Goal: Entertainment & Leisure: Browse casually

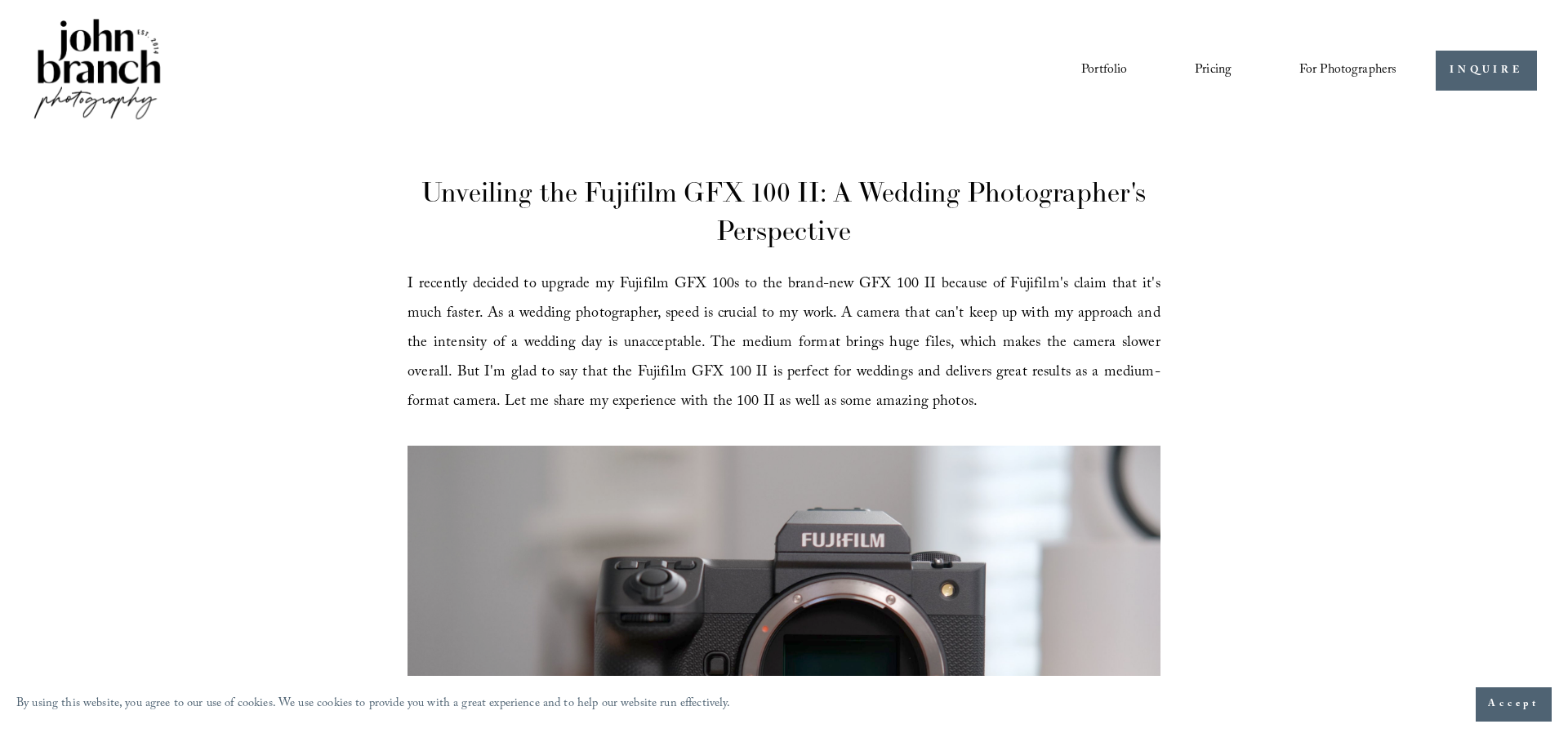
click at [1500, 704] on span "Accept" at bounding box center [1513, 704] width 52 height 16
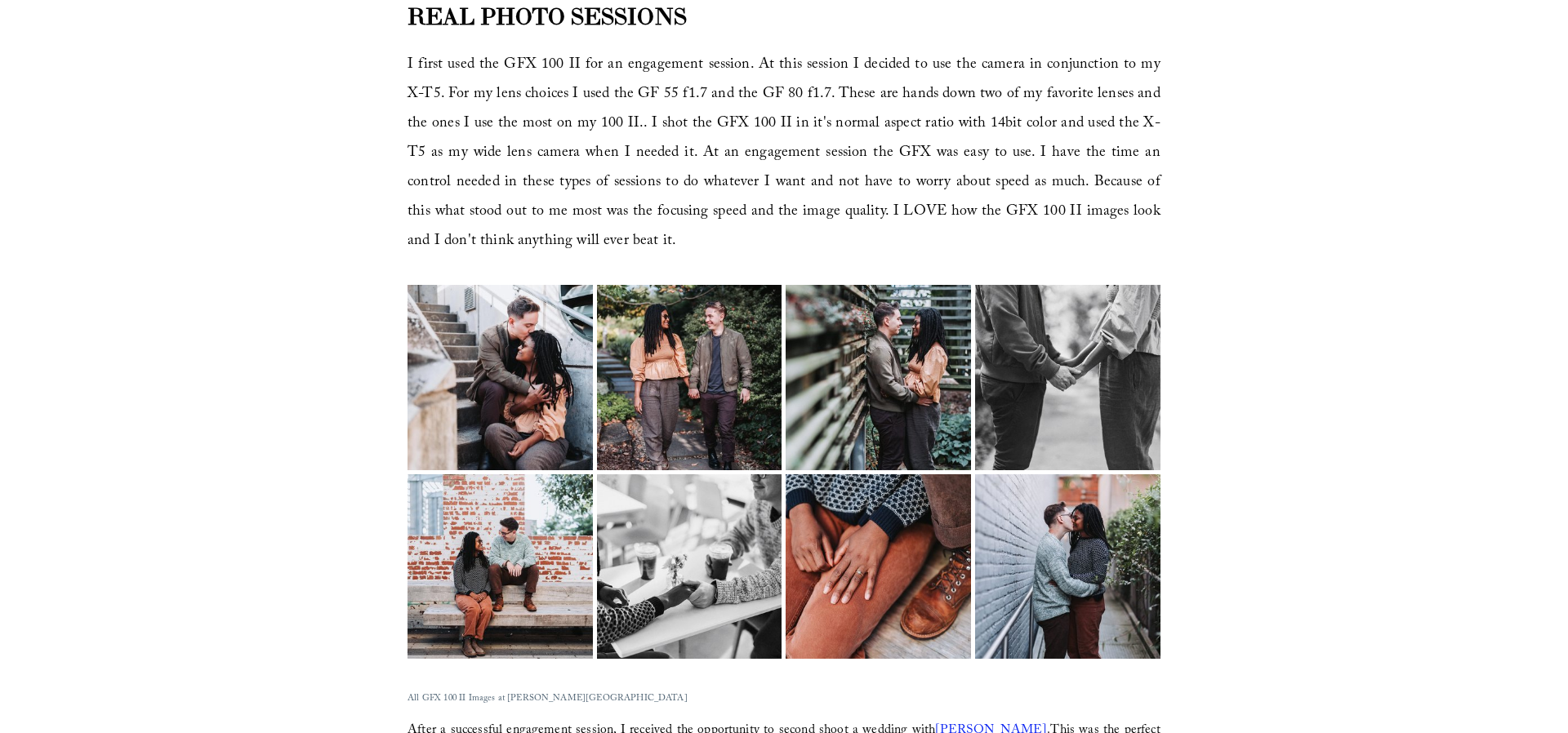
scroll to position [1587, 0]
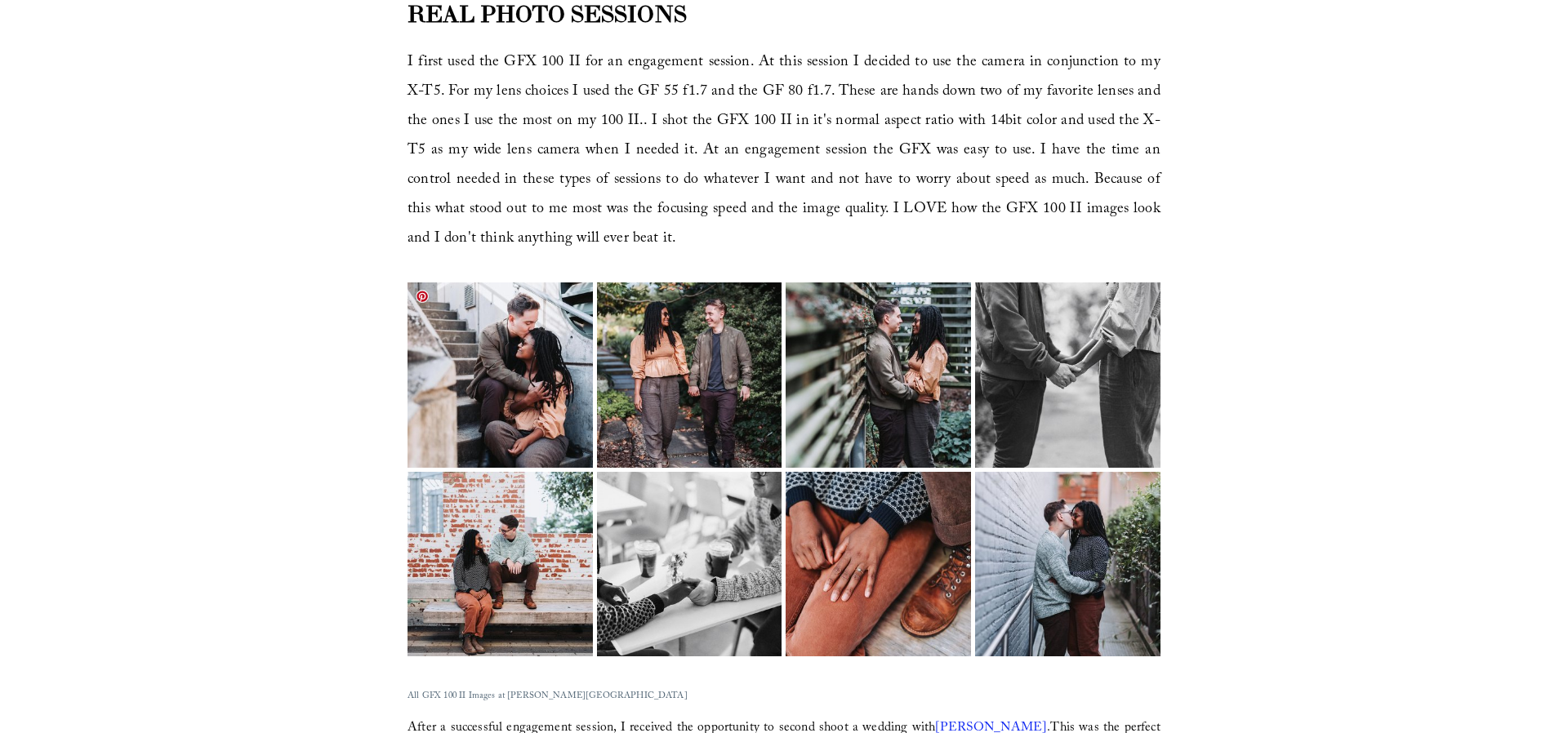
click at [422, 402] on img at bounding box center [500, 375] width 278 height 185
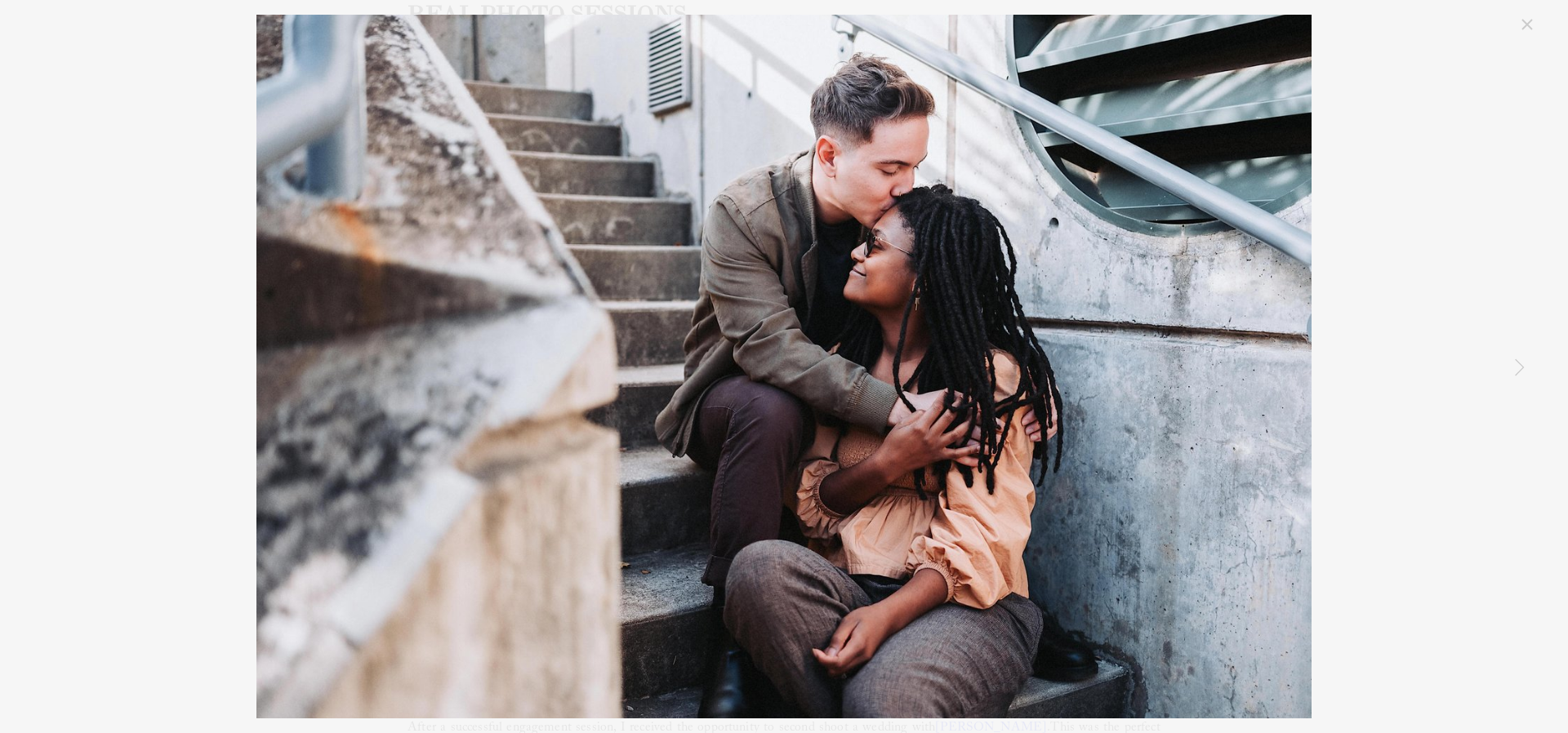
click at [1520, 368] on link "Next Item" at bounding box center [1518, 367] width 36 height 36
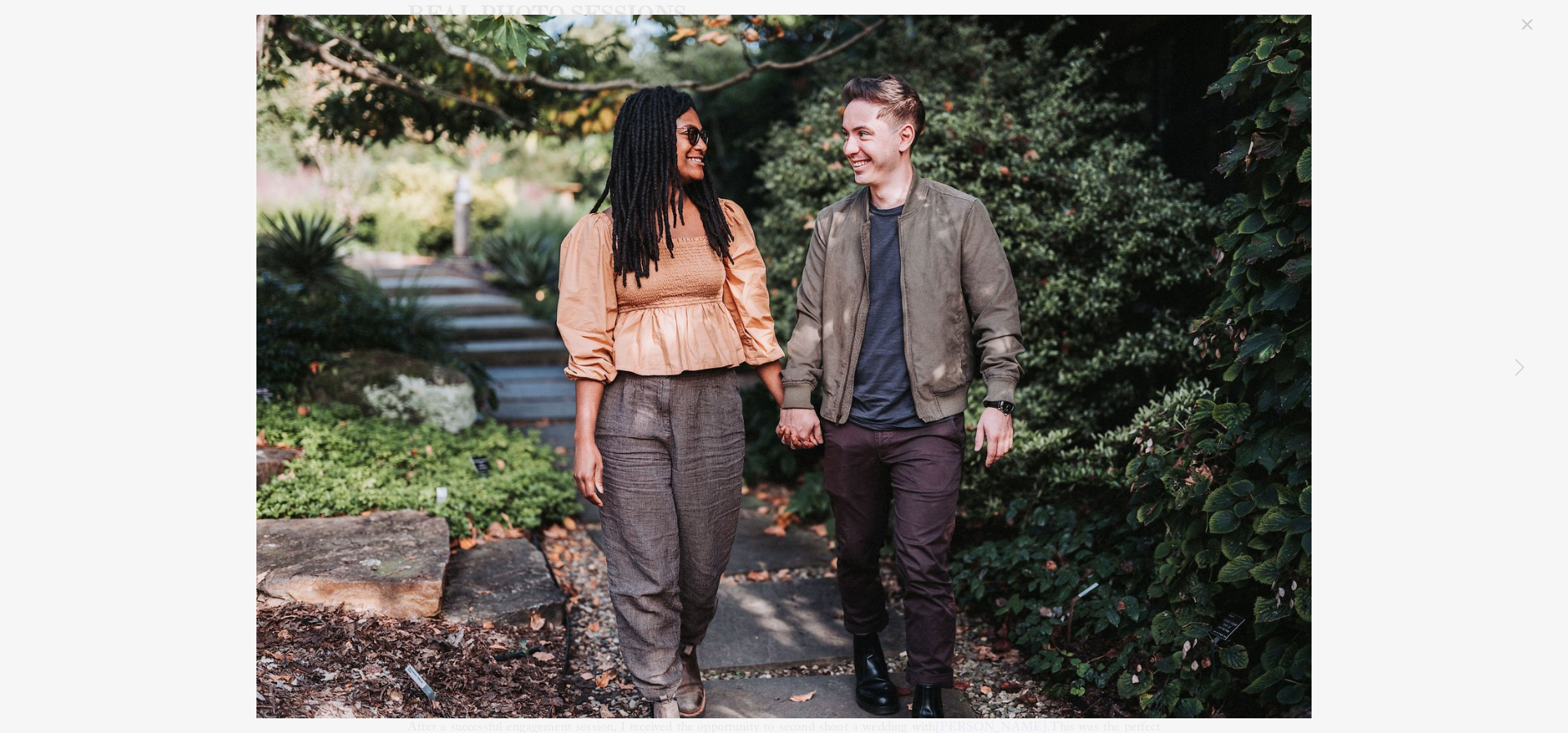
click at [1520, 368] on link "Next Item" at bounding box center [1518, 367] width 36 height 36
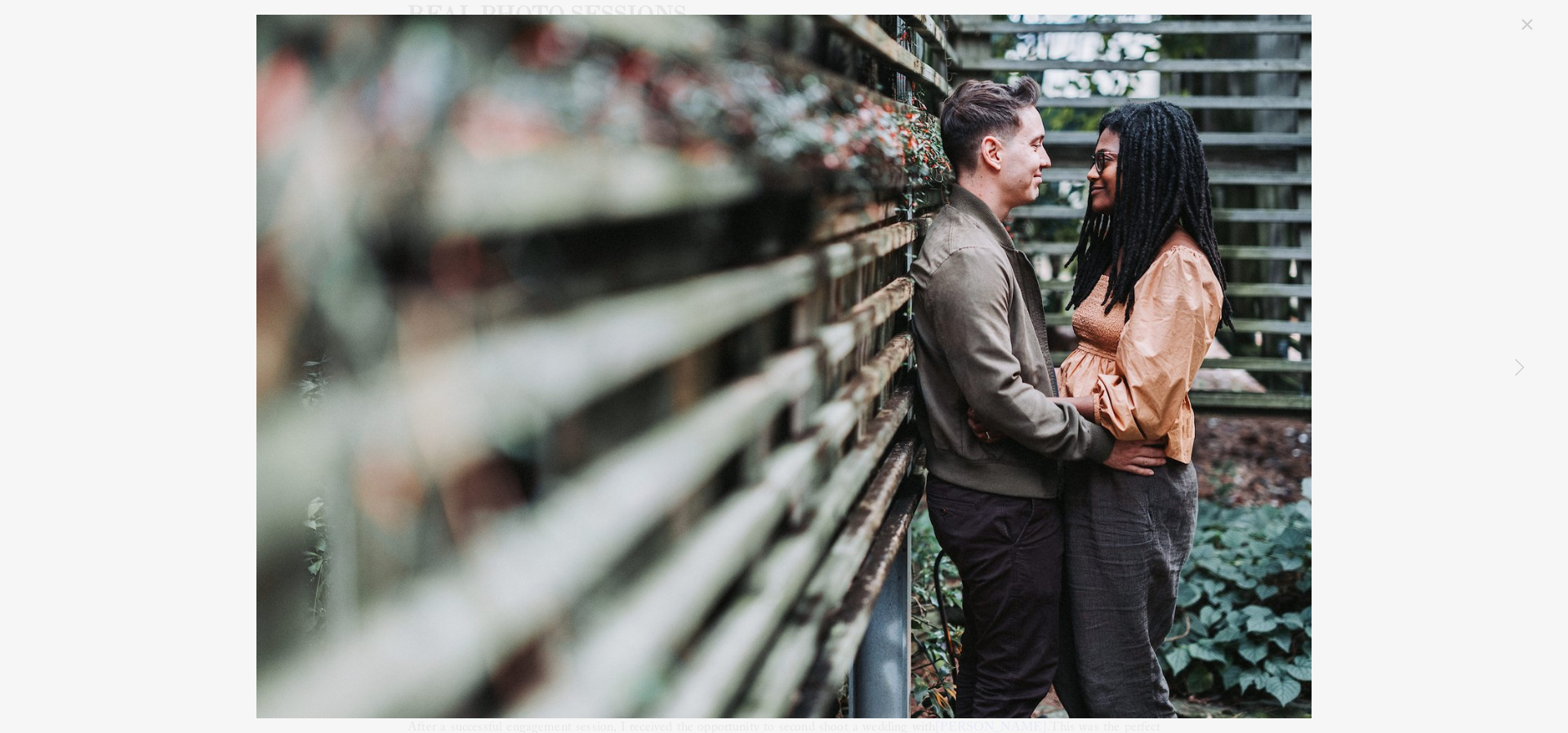
click at [1520, 368] on link "Next Item" at bounding box center [1518, 367] width 36 height 36
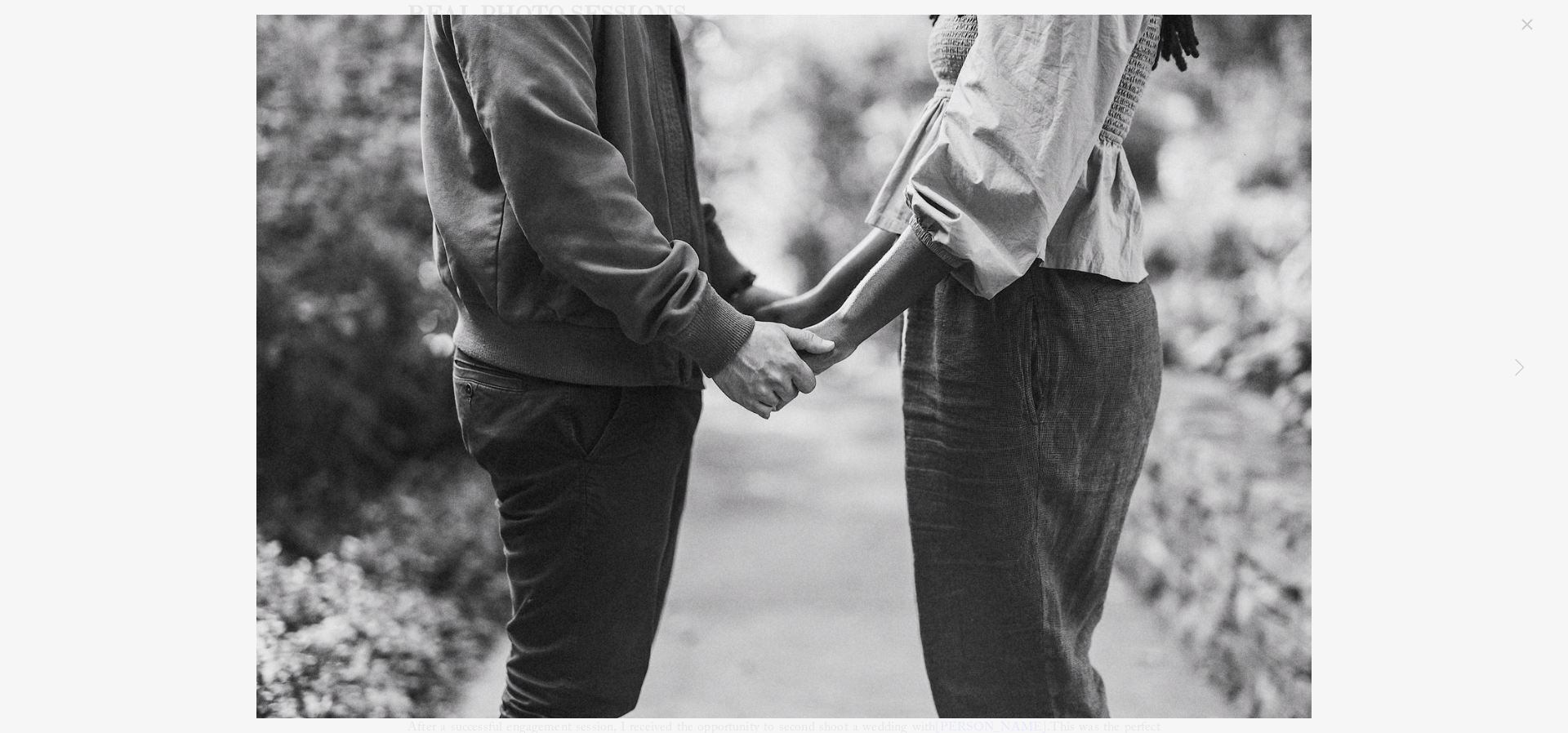
click at [1520, 368] on link "Next Item" at bounding box center [1518, 367] width 36 height 36
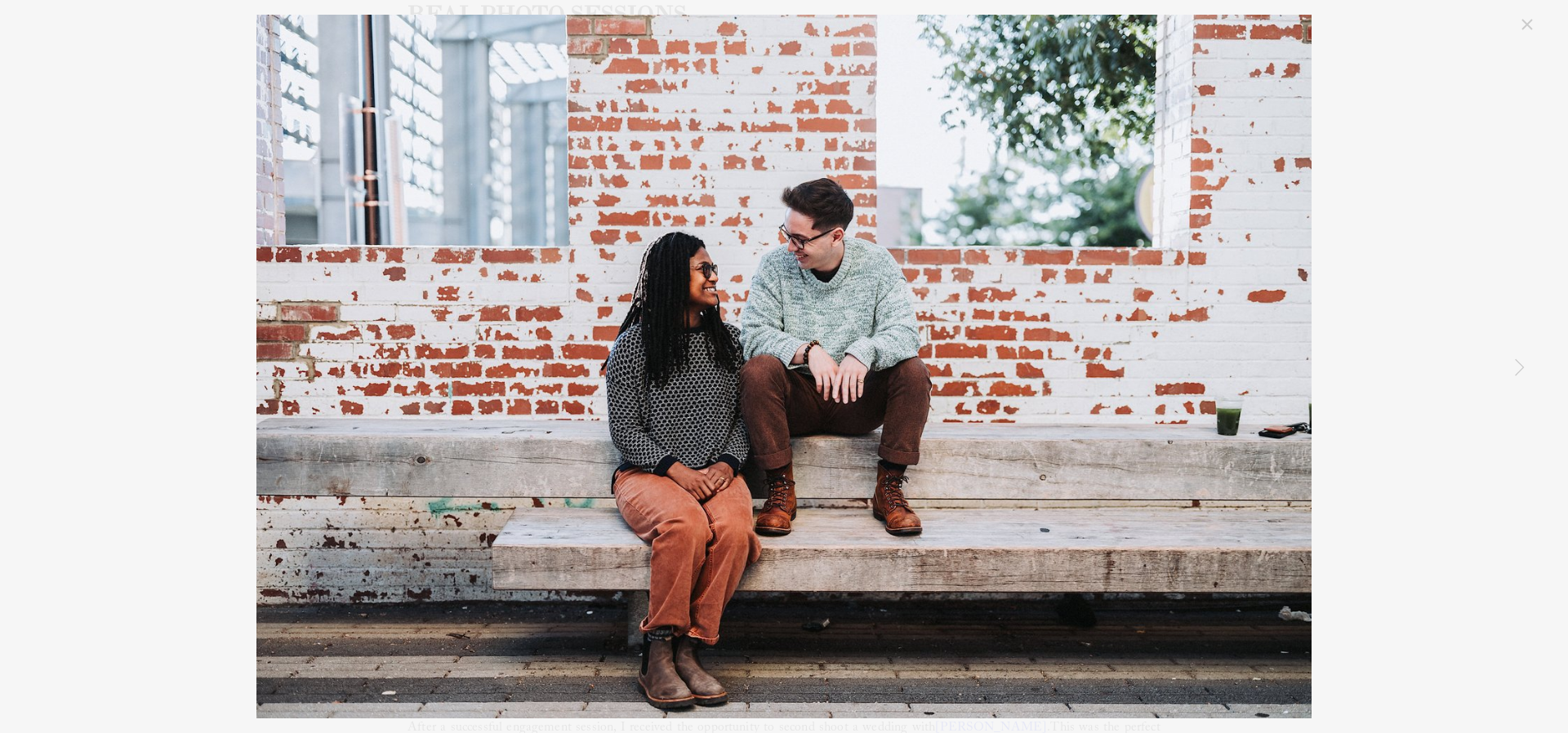
click at [1520, 368] on link "Next Item" at bounding box center [1518, 367] width 36 height 36
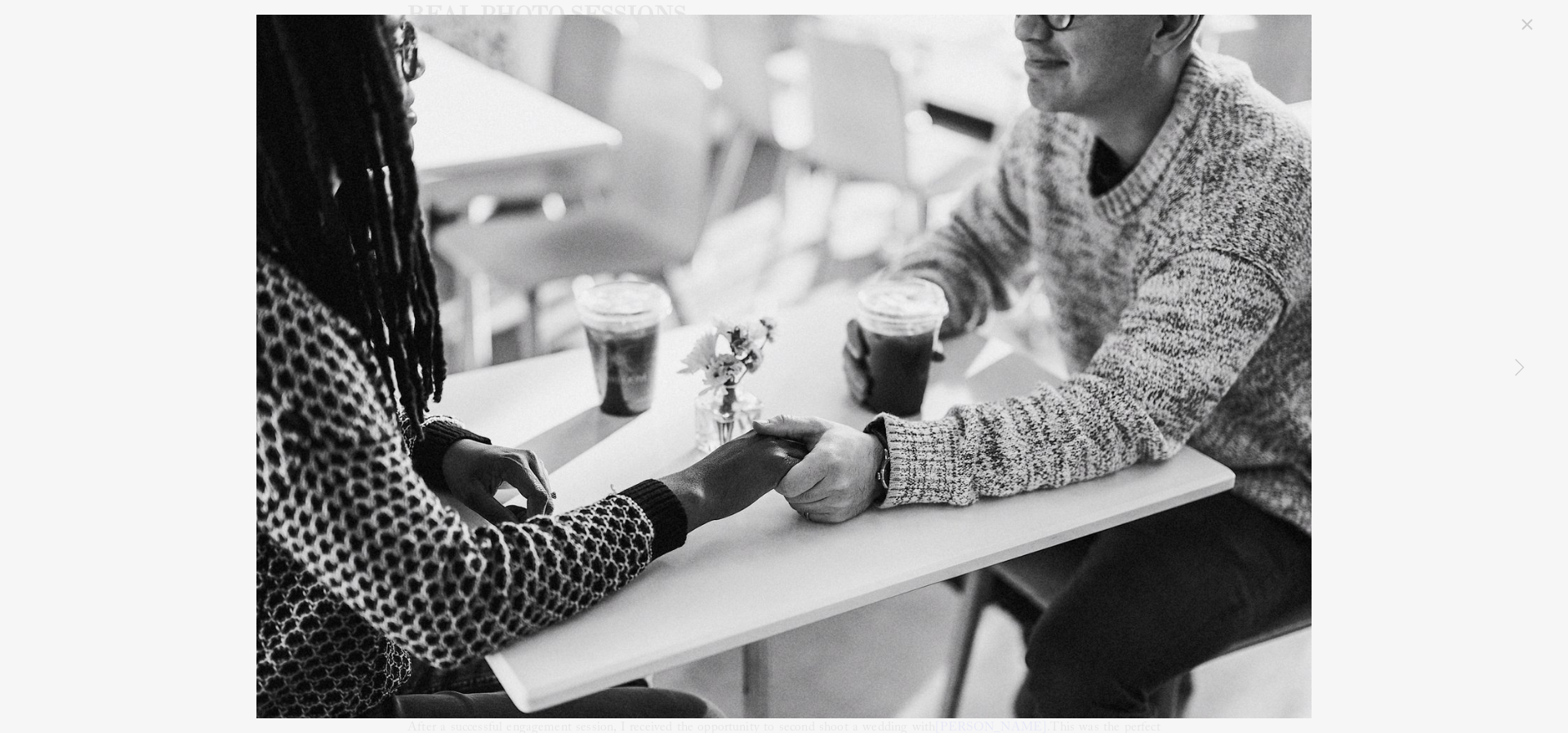
click at [1520, 368] on link "Next Item" at bounding box center [1518, 367] width 36 height 36
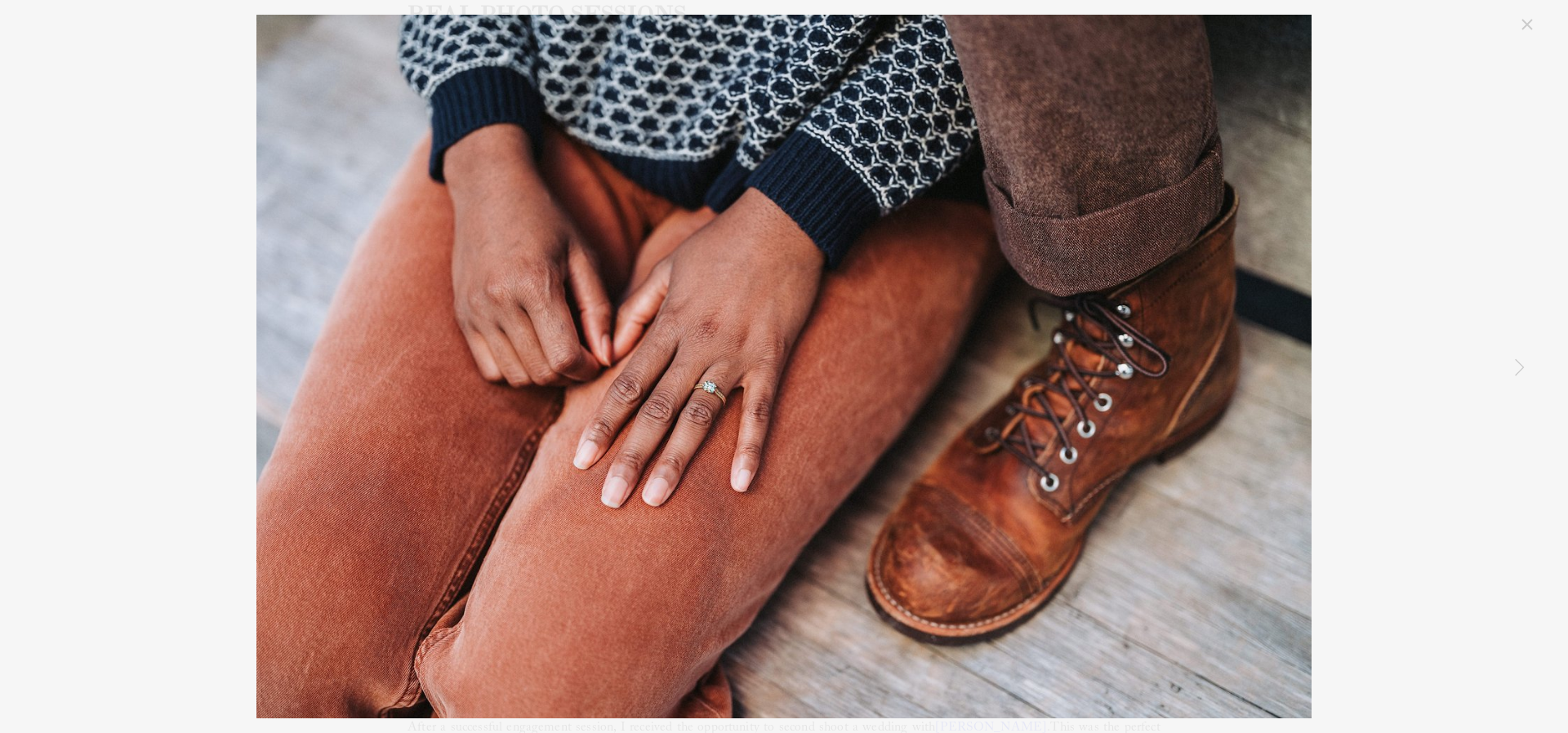
click at [1520, 368] on link "Next Item" at bounding box center [1518, 367] width 36 height 36
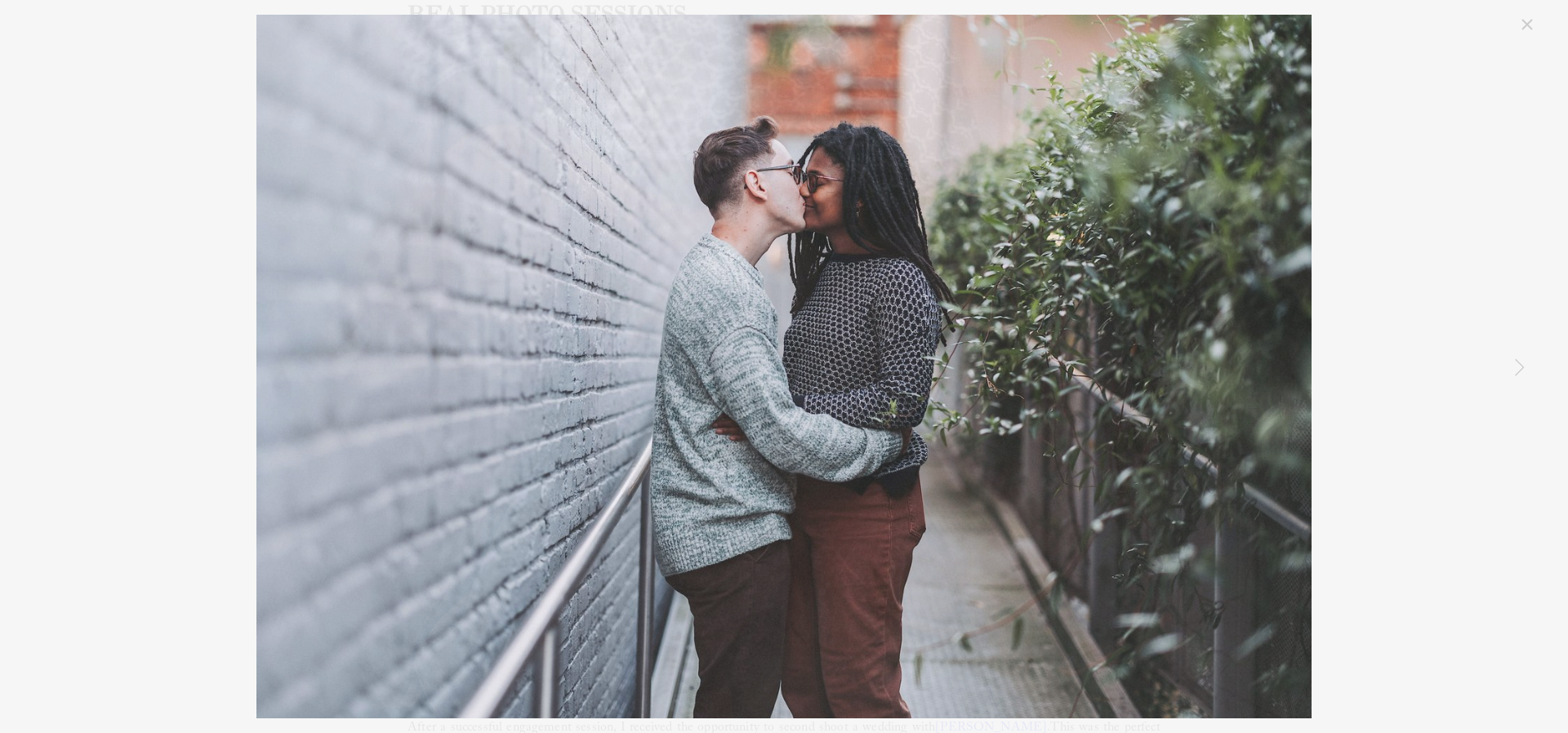
click at [1520, 368] on link "Next Item" at bounding box center [1518, 367] width 36 height 36
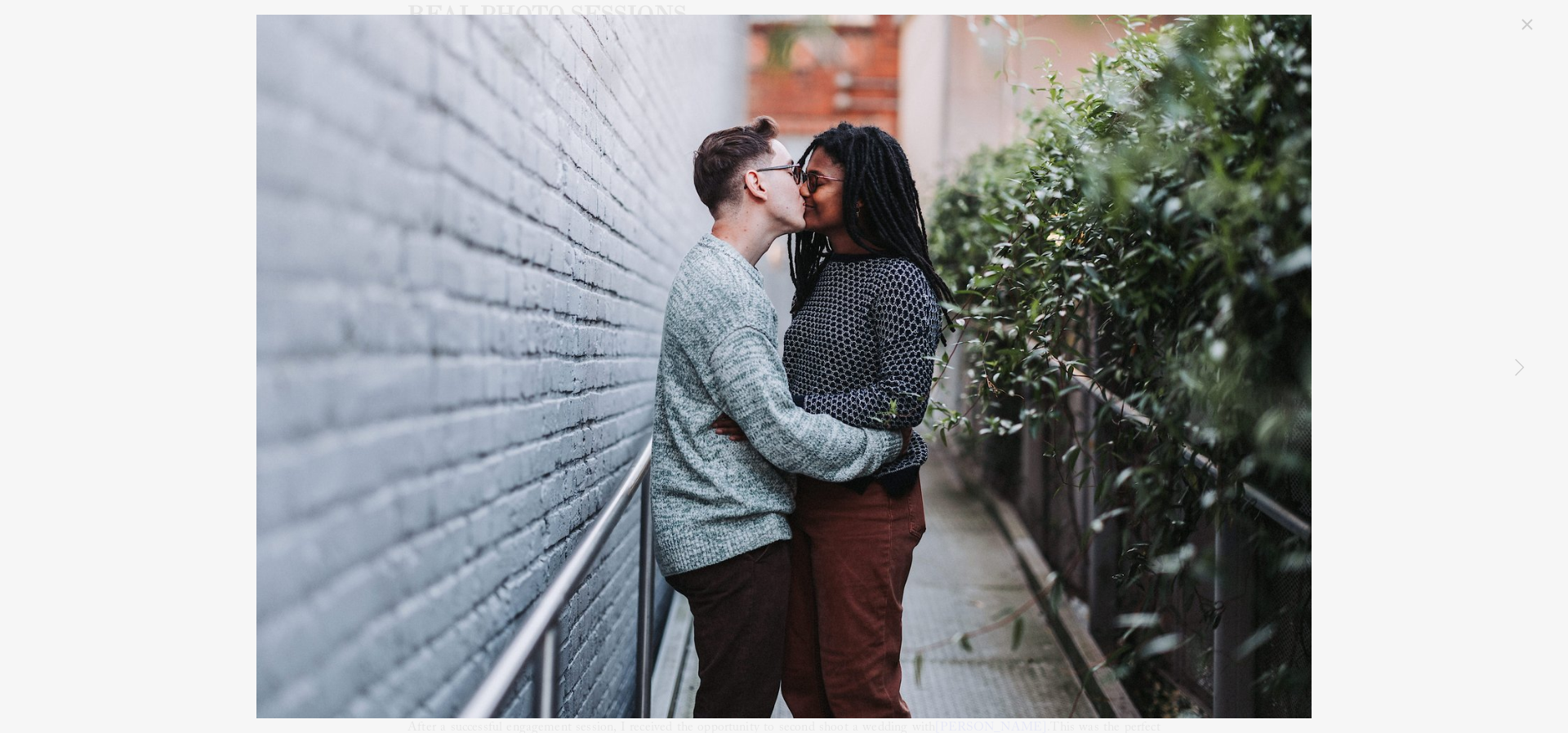
click at [1520, 368] on link "Next Item" at bounding box center [1518, 367] width 36 height 36
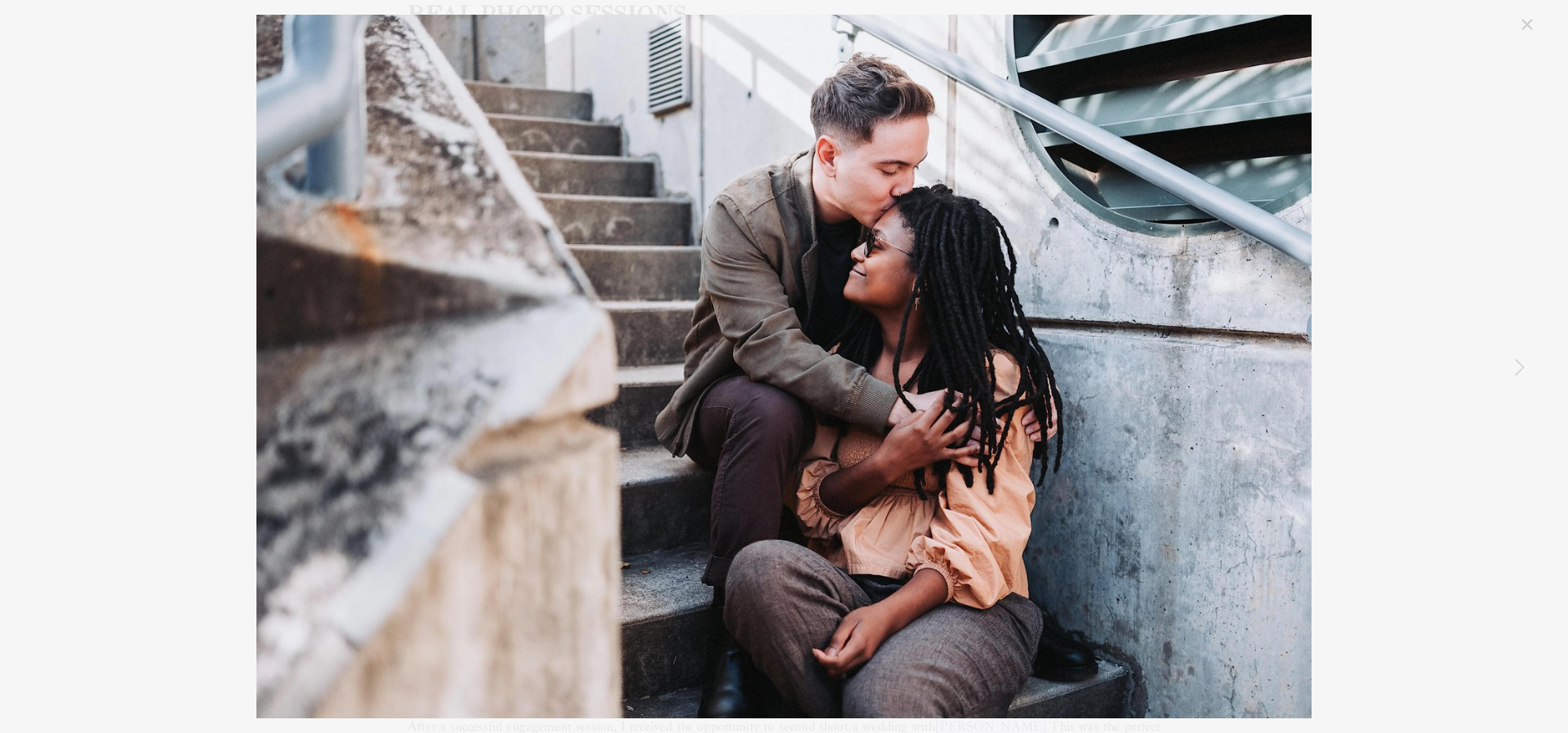
click at [1523, 25] on link "Close" at bounding box center [1527, 25] width 20 height 20
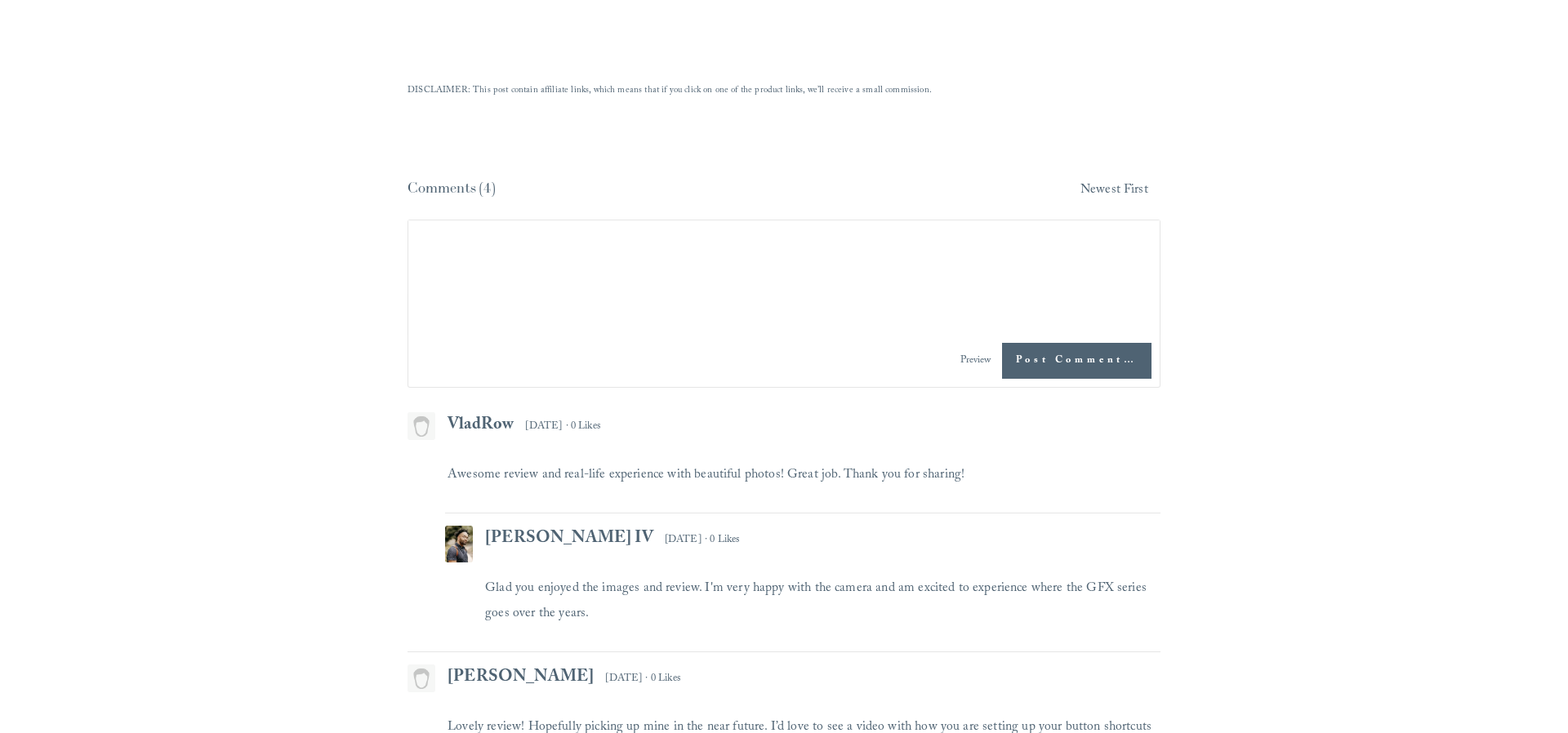
scroll to position [4909, 0]
